Goal: Task Accomplishment & Management: Complete application form

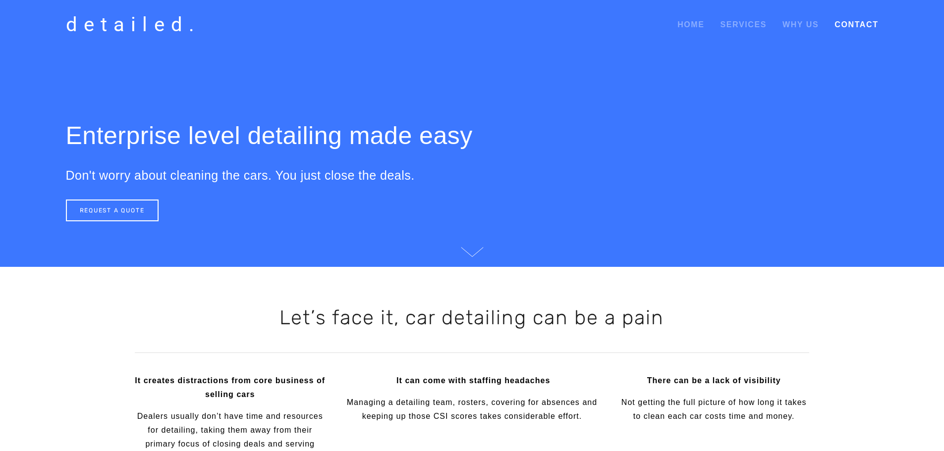
click at [856, 21] on link "Contact" at bounding box center [856, 25] width 44 height 18
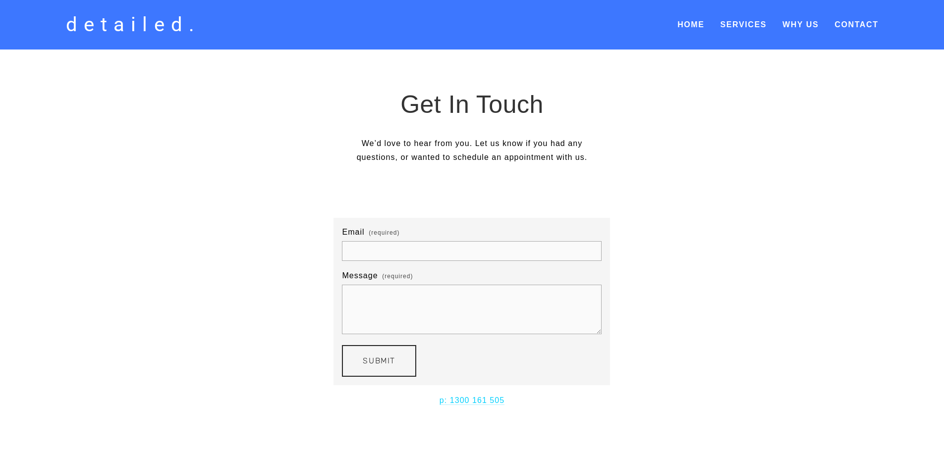
click at [425, 258] on input "Email (required)" at bounding box center [472, 251] width 260 height 20
type input "[PERSON_NAME][EMAIL_ADDRESS][PERSON_NAME][DOMAIN_NAME]"
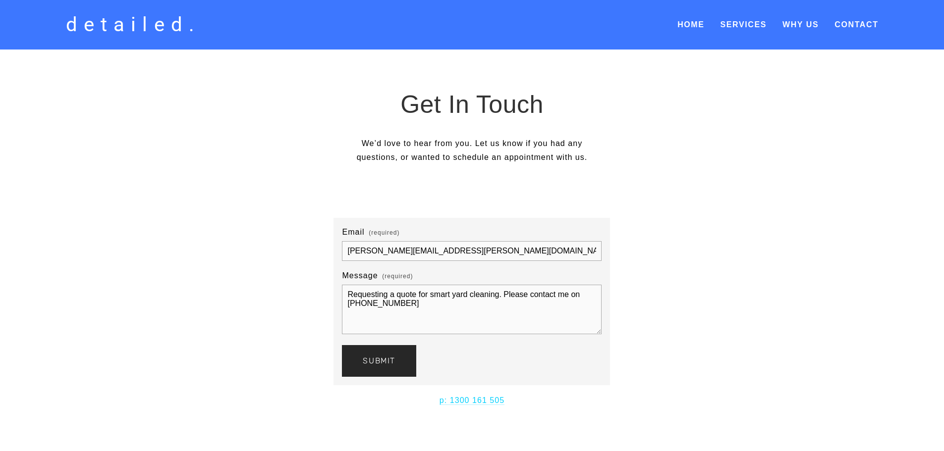
type textarea "Requesting a quote for smart yard cleaning. Please contact me on [PHONE_NUMBER]"
click at [386, 365] on span "Submit" at bounding box center [379, 360] width 33 height 9
